Goal: Check status

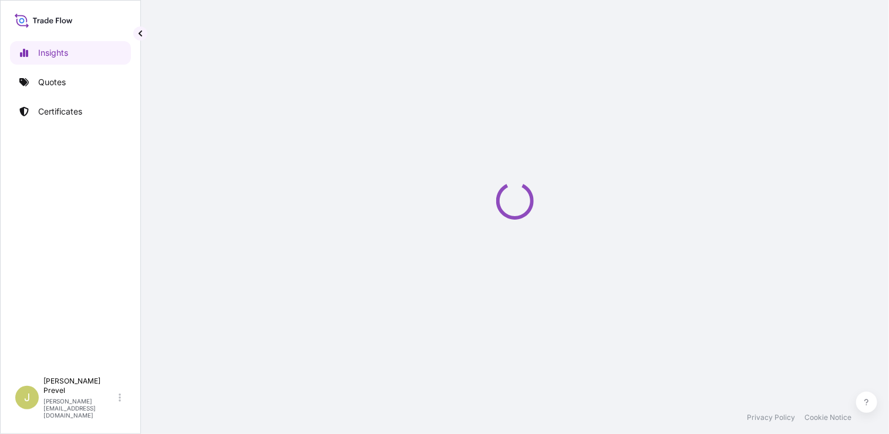
select select "2025"
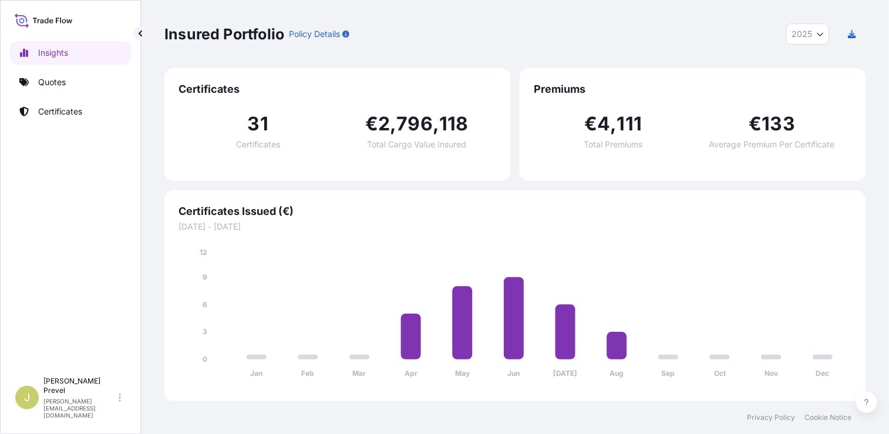
click at [5, 76] on div "Insights Quotes Certificates J [PERSON_NAME] [PERSON_NAME][EMAIL_ADDRESS][DOMAI…" at bounding box center [70, 217] width 141 height 434
click at [45, 78] on p "Quotes" at bounding box center [52, 82] width 28 height 12
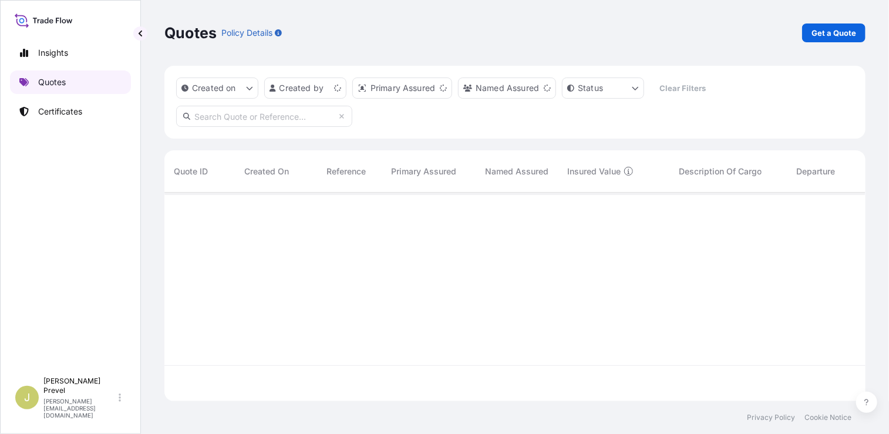
scroll to position [206, 692]
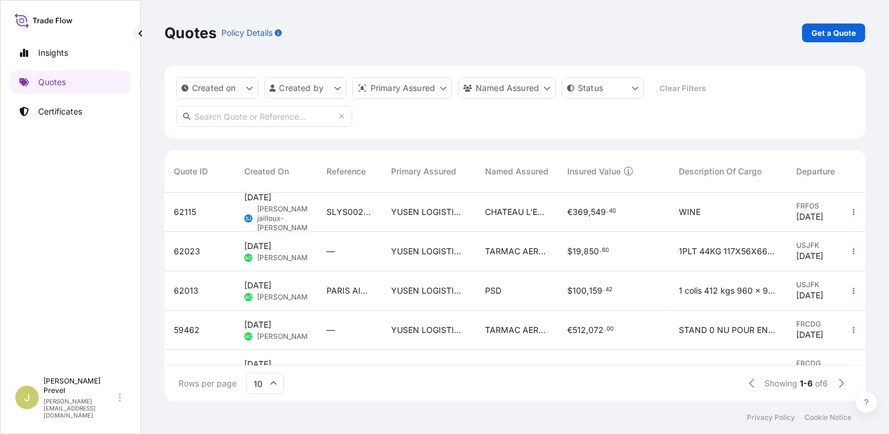
click at [251, 115] on input "text" at bounding box center [264, 116] width 176 height 21
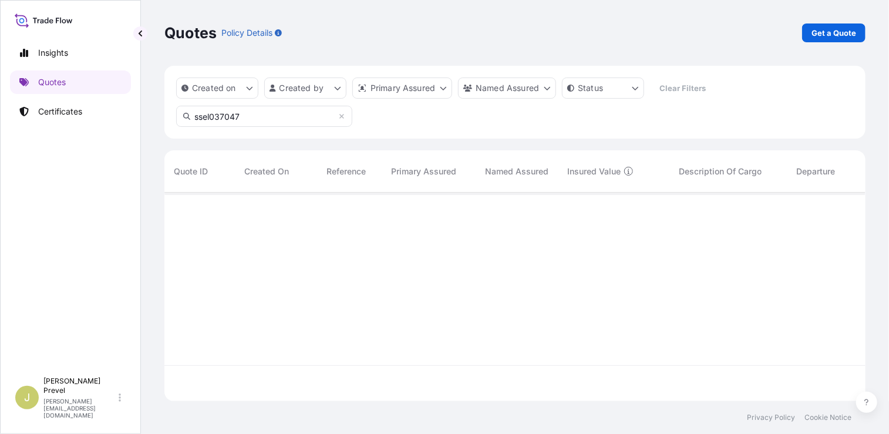
type input "ssel0370476"
drag, startPoint x: 255, startPoint y: 120, endPoint x: -46, endPoint y: 67, distance: 306.4
click at [0, 67] on html "Insights Quotes Certificates J [PERSON_NAME] [PERSON_NAME][EMAIL_ADDRESS][DOMAI…" at bounding box center [444, 217] width 889 height 434
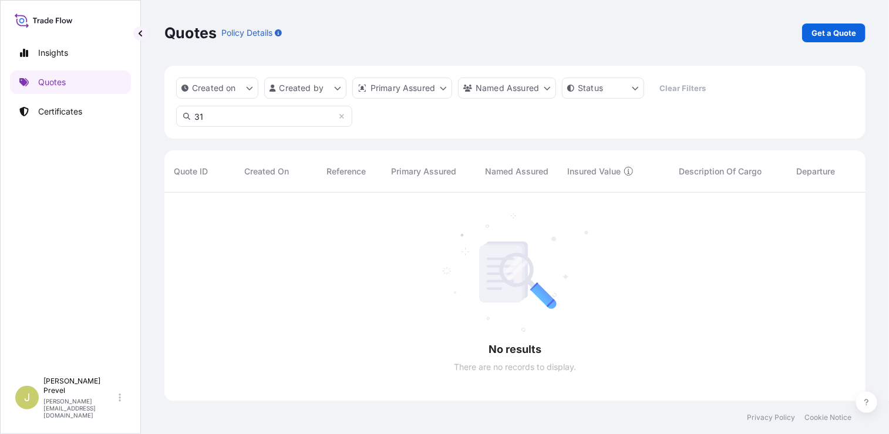
type input "3"
